Goal: Information Seeking & Learning: Learn about a topic

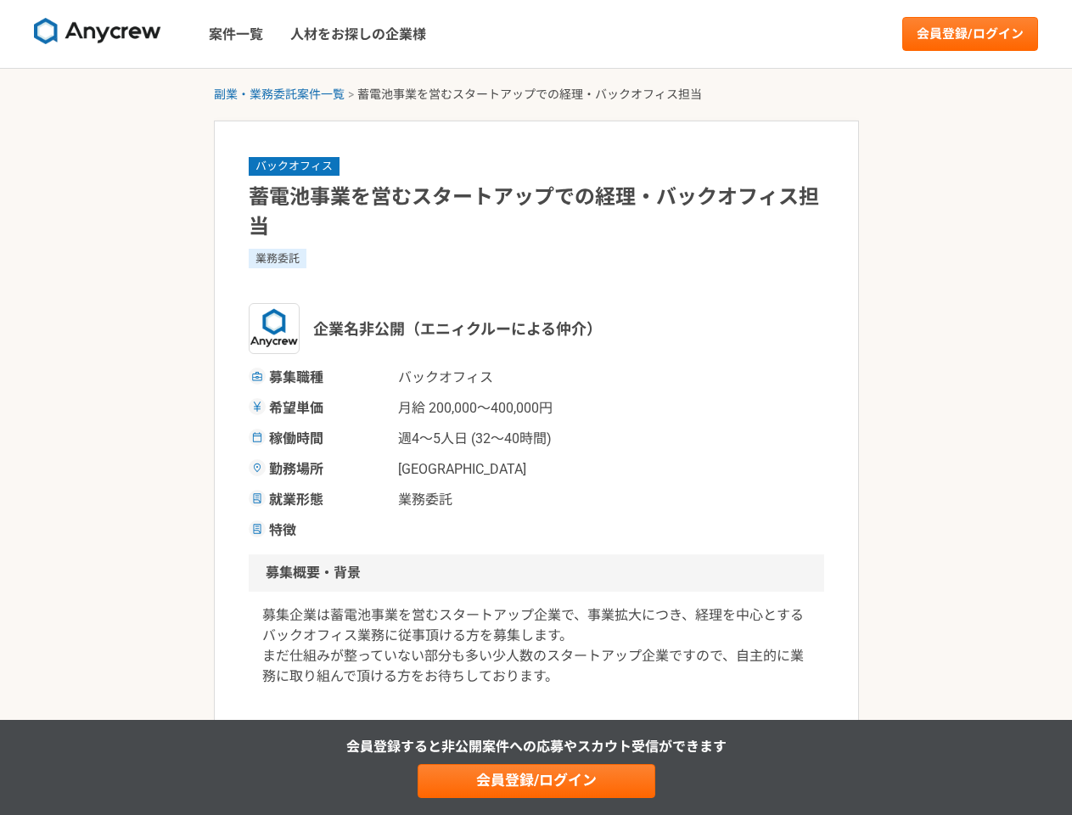
click at [535, 407] on span "月給 200,000〜400,000円" at bounding box center [483, 408] width 170 height 20
click at [98, 34] on img at bounding box center [97, 31] width 127 height 27
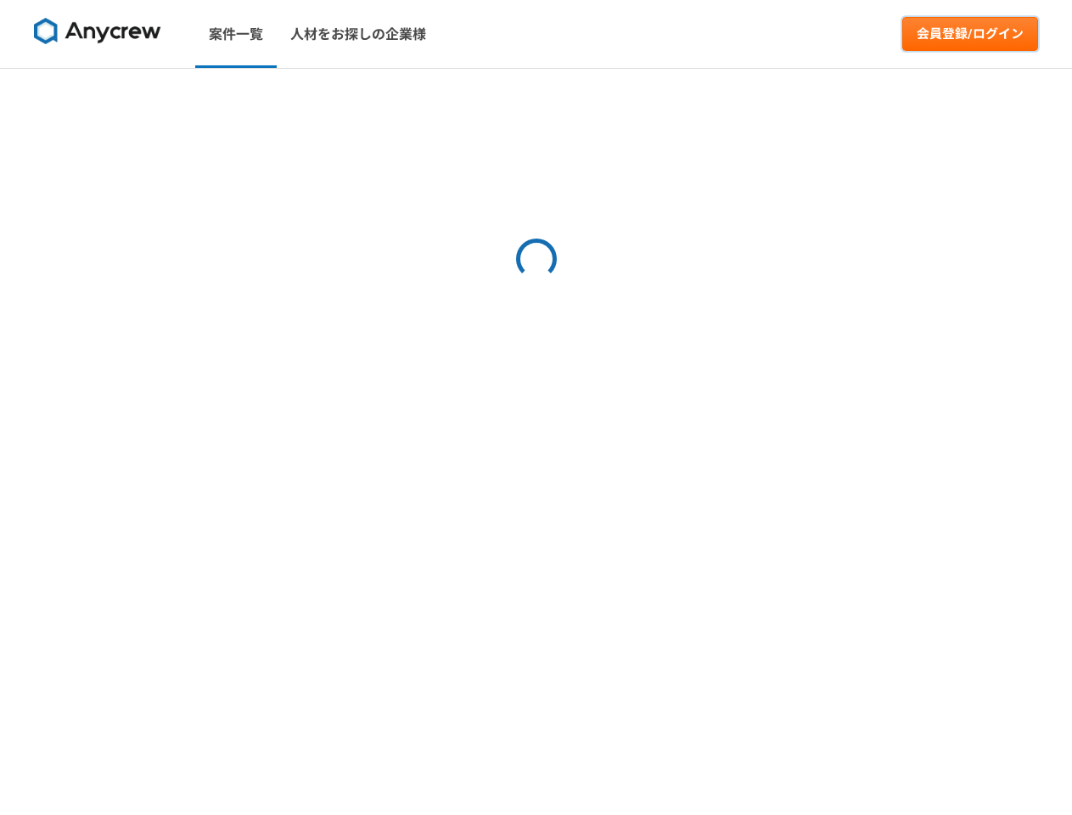
click at [970, 34] on link "会員登録/ログイン" at bounding box center [970, 34] width 136 height 34
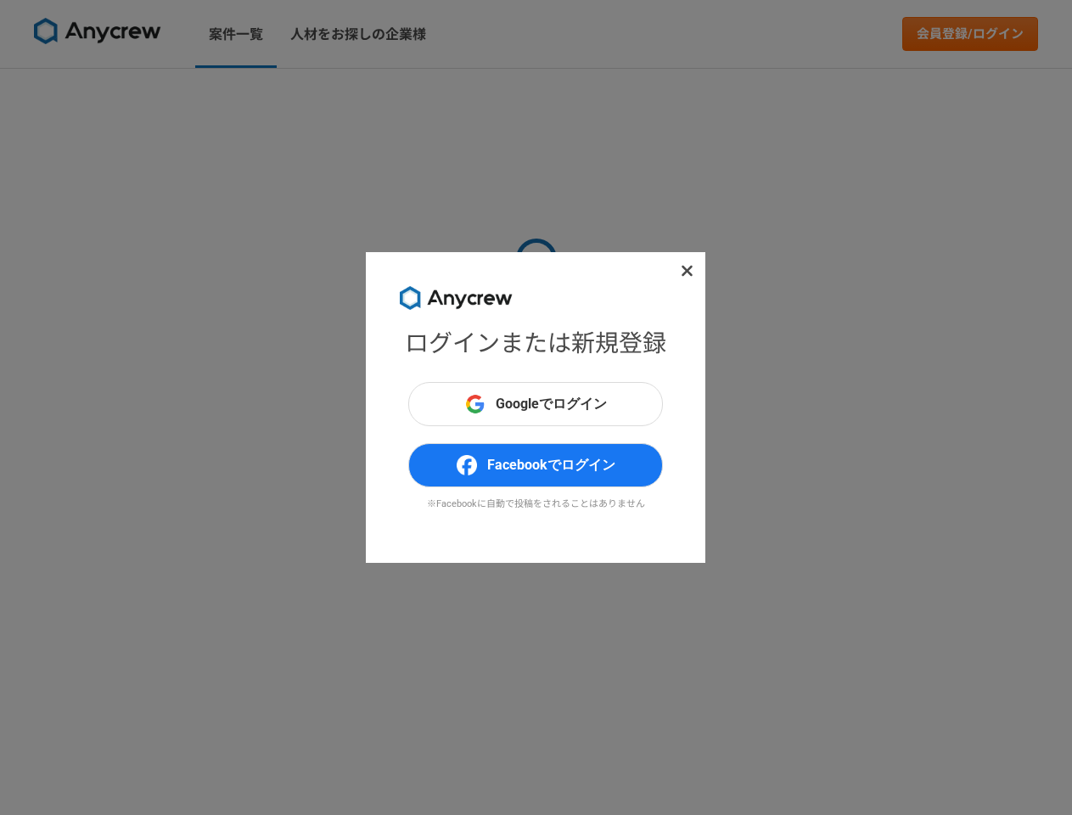
click at [279, 94] on div "ログインまたは新規登録 Googleでログイン Facebookでログイン ※Facebookに自動で投稿をされることはありません" at bounding box center [536, 407] width 1072 height 815
click at [536, 781] on div "ログインまたは新規登録 Googleでログイン Facebookでログイン ※Facebookに自動で投稿をされることはありません" at bounding box center [536, 407] width 1072 height 815
